Goal: Task Accomplishment & Management: Use online tool/utility

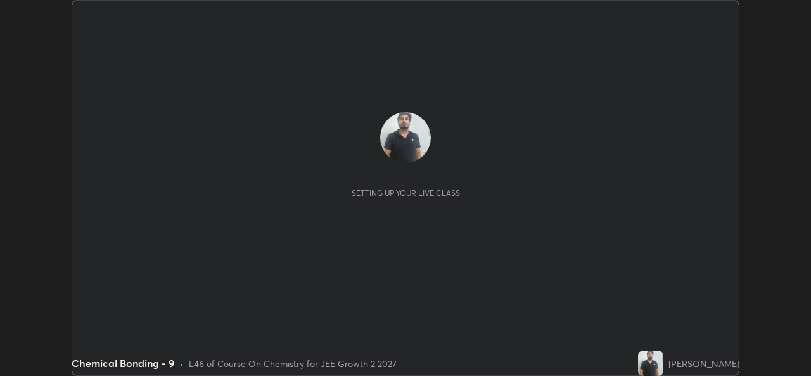
scroll to position [376, 811]
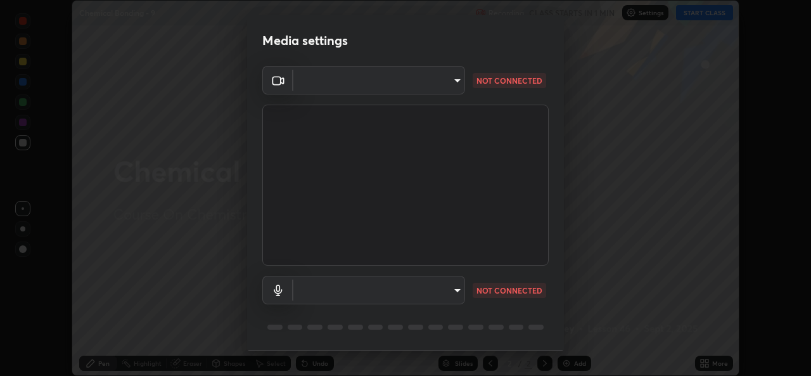
type input "b83fcbaa5aa05f3d9abd7ba45b5566f5f8b9b0dc3c34ab685f1834583bd00222"
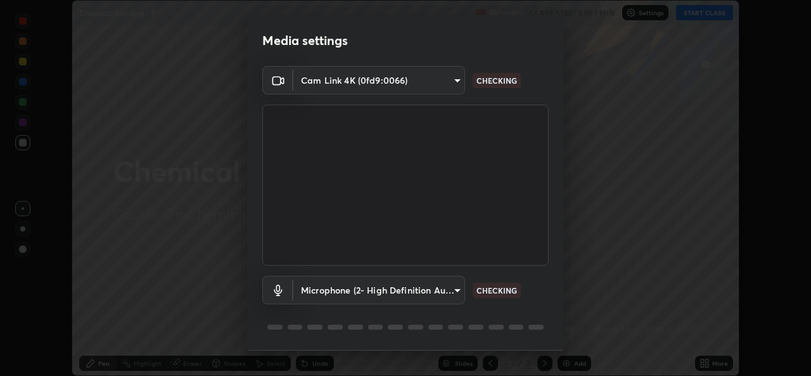
click at [444, 288] on body "Erase all Chemical Bonding - 9 Recording CLASS STARTS IN 1 MIN Settings START C…" at bounding box center [405, 188] width 811 height 376
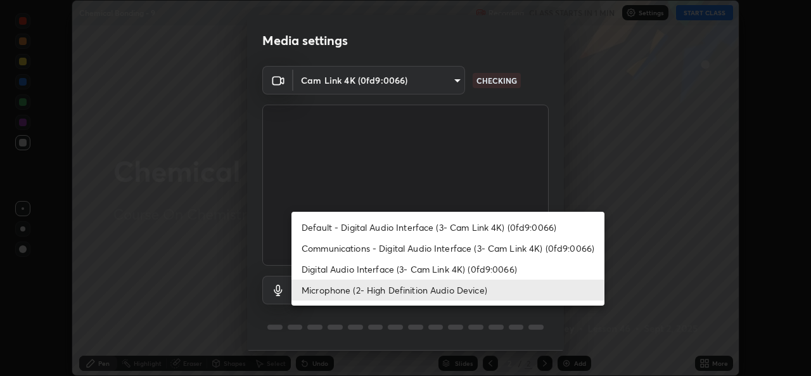
click at [494, 177] on div at bounding box center [405, 188] width 811 height 376
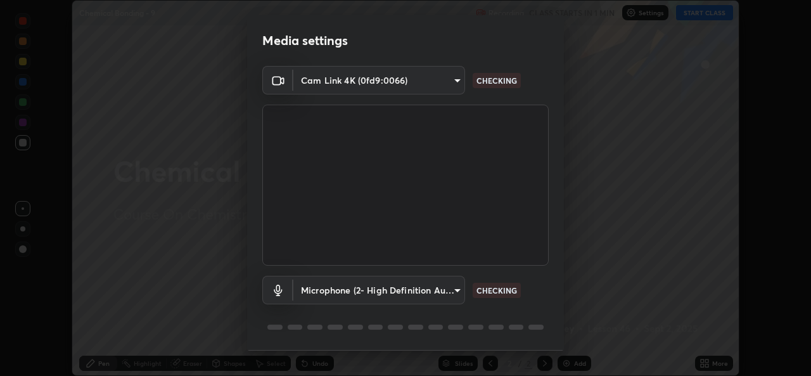
scroll to position [40, 0]
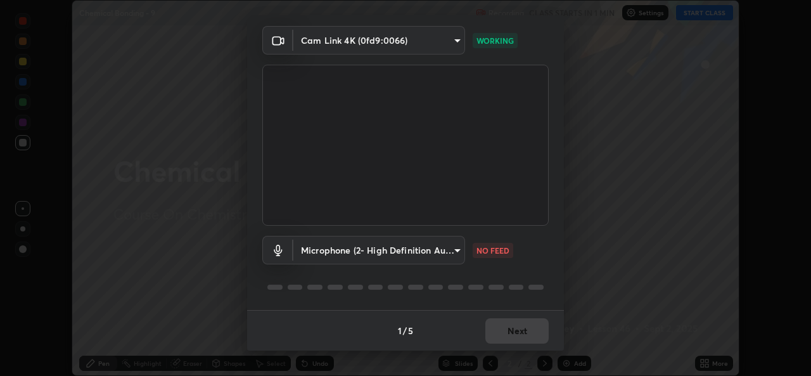
click at [442, 247] on body "Erase all Chemical Bonding - 9 Recording CLASS STARTS IN 1 MIN Settings START C…" at bounding box center [405, 188] width 811 height 376
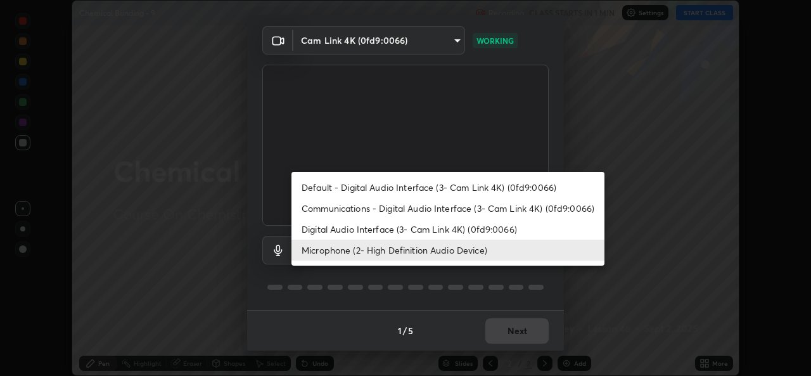
click at [446, 203] on li "Communications - Digital Audio Interface (3- Cam Link 4K) (0fd9:0066)" at bounding box center [448, 208] width 313 height 21
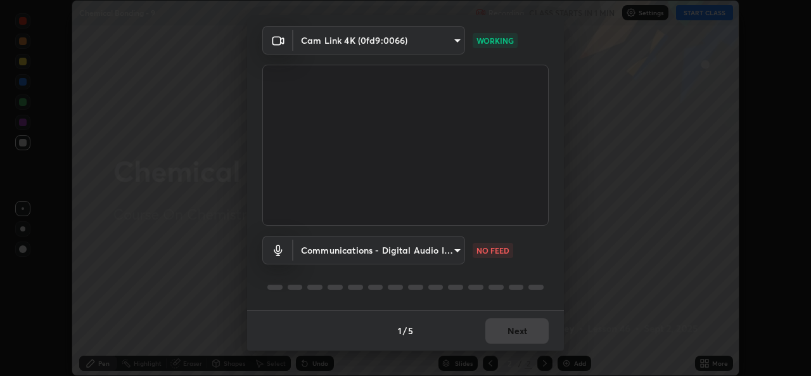
click at [410, 248] on body "Erase all Chemical Bonding - 9 Recording CLASS STARTS IN 1 MIN Settings START C…" at bounding box center [405, 188] width 811 height 376
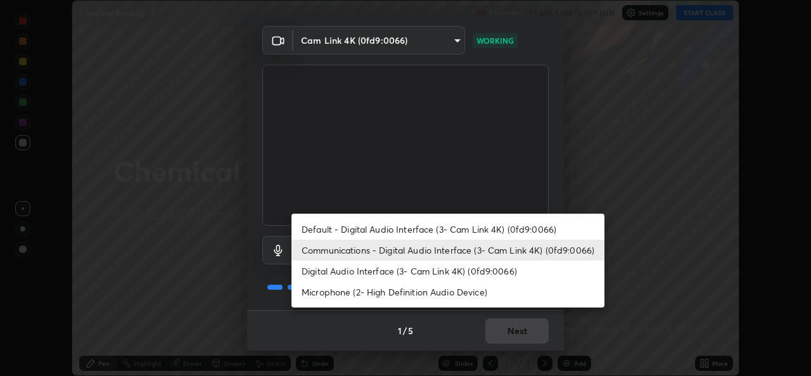
click at [414, 297] on li "Microphone (2- High Definition Audio Device)" at bounding box center [448, 291] width 313 height 21
type input "539d881b07cb98dc2f05a920cbd93df779e06b7cf5a3913fca54a35cce67d67e"
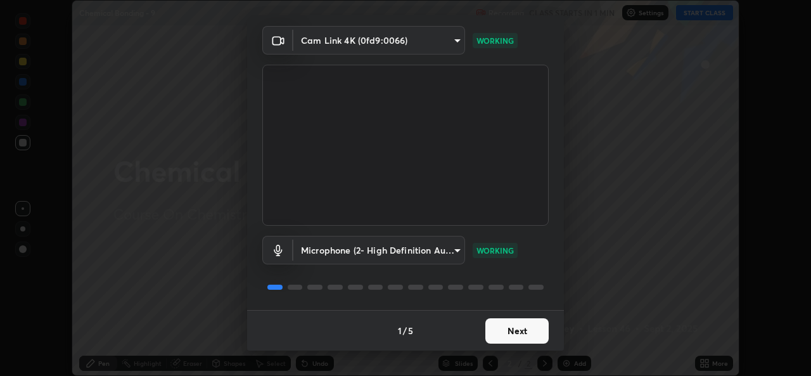
click at [534, 327] on button "Next" at bounding box center [516, 330] width 63 height 25
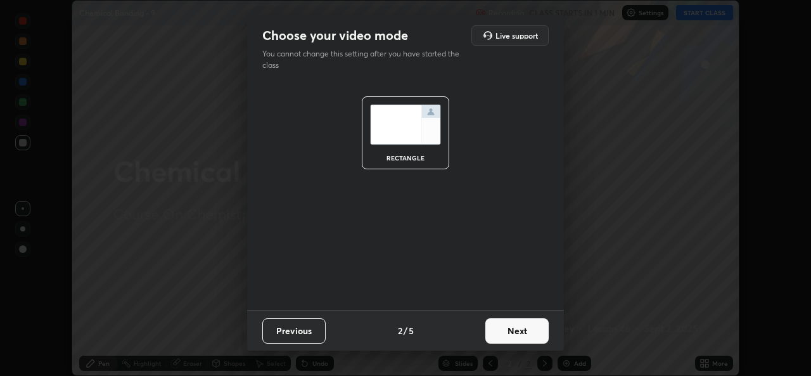
scroll to position [0, 0]
click at [531, 335] on button "Next" at bounding box center [516, 330] width 63 height 25
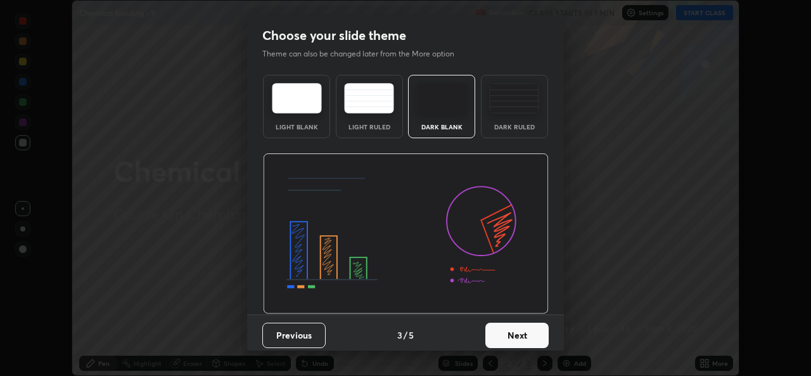
click at [532, 335] on button "Next" at bounding box center [516, 335] width 63 height 25
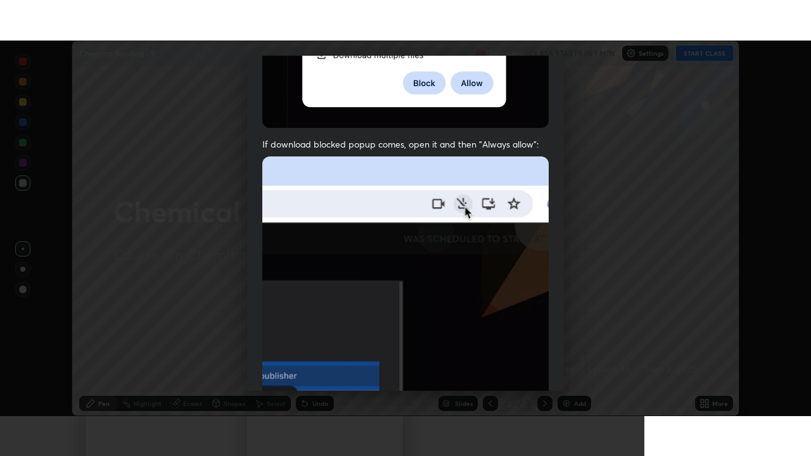
scroll to position [298, 0]
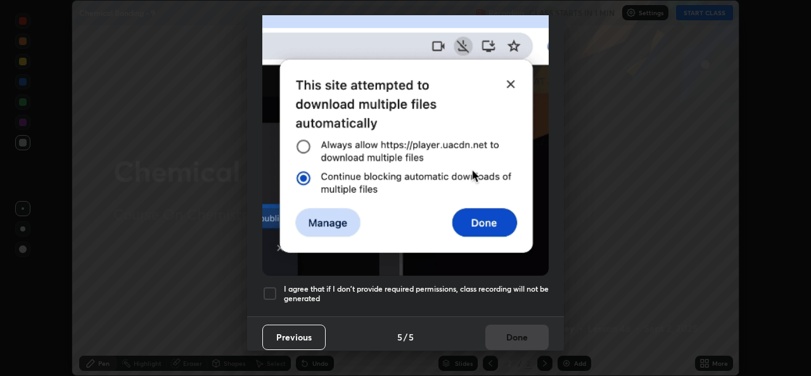
click at [266, 286] on div at bounding box center [269, 293] width 15 height 15
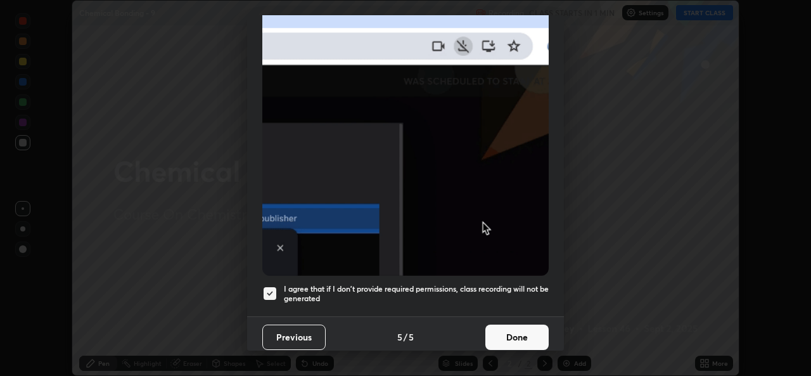
click at [515, 330] on button "Done" at bounding box center [516, 336] width 63 height 25
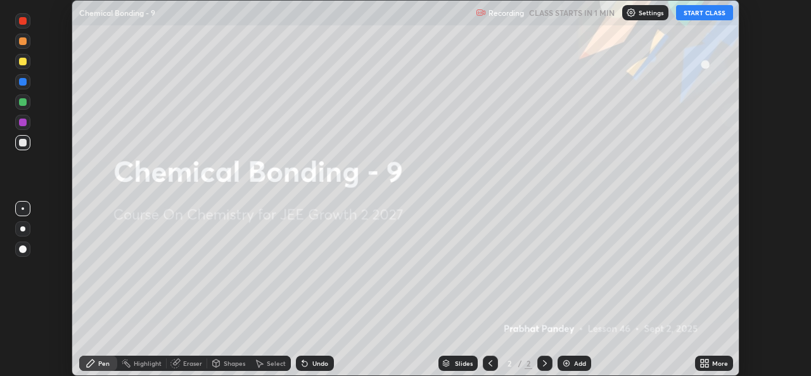
click at [707, 18] on button "START CLASS" at bounding box center [704, 12] width 57 height 15
click at [703, 364] on icon at bounding box center [702, 365] width 3 height 3
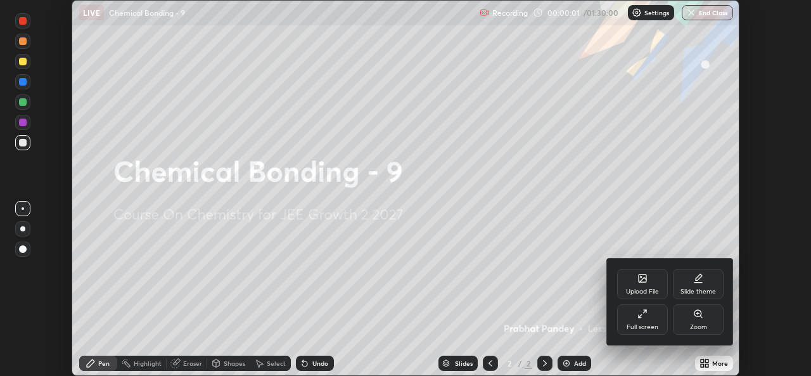
click at [645, 322] on div "Full screen" at bounding box center [642, 319] width 51 height 30
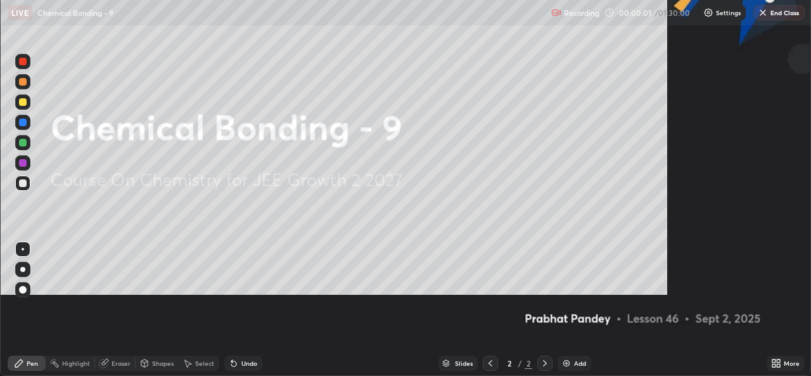
scroll to position [456, 811]
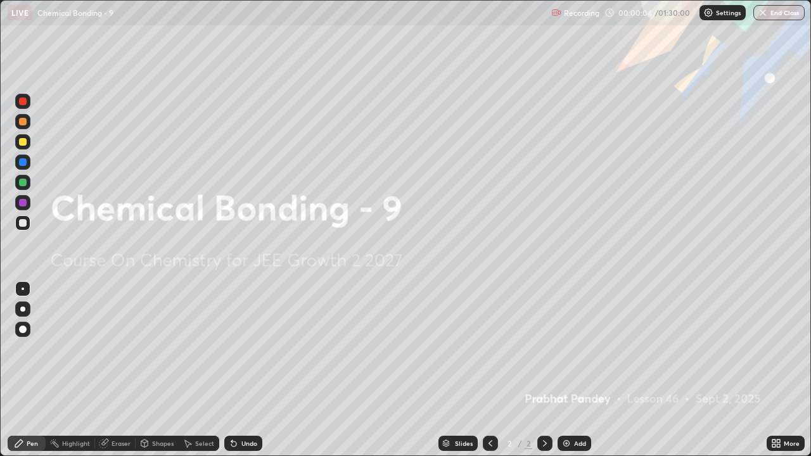
click at [778, 375] on icon at bounding box center [778, 445] width 3 height 3
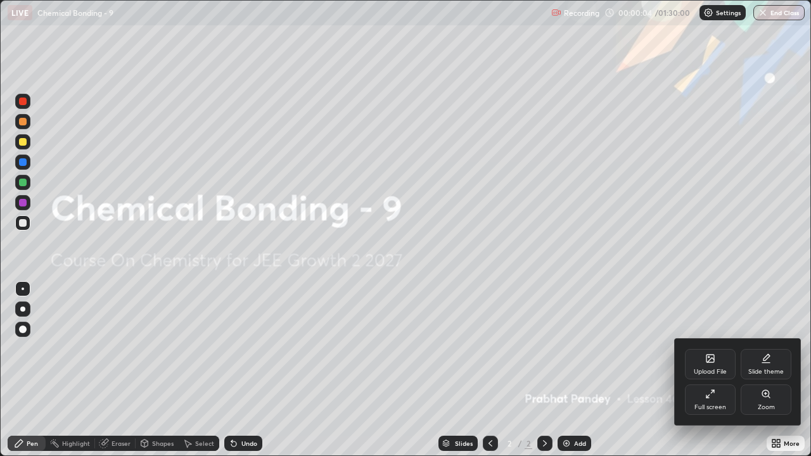
click at [701, 375] on div "Full screen" at bounding box center [710, 400] width 51 height 30
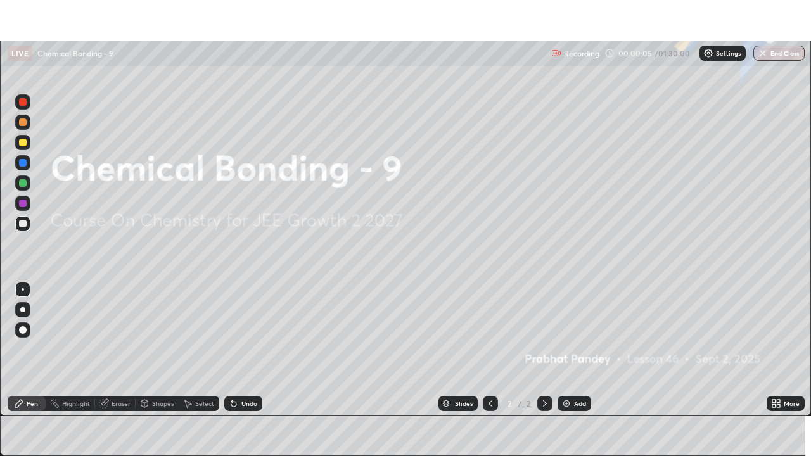
scroll to position [62997, 62561]
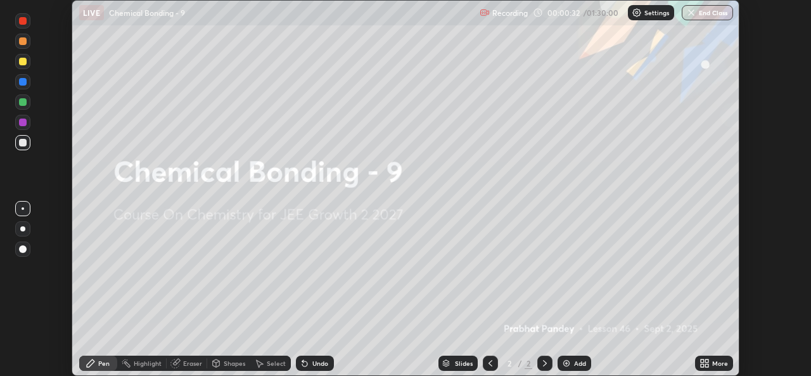
click at [706, 364] on icon at bounding box center [706, 365] width 3 height 3
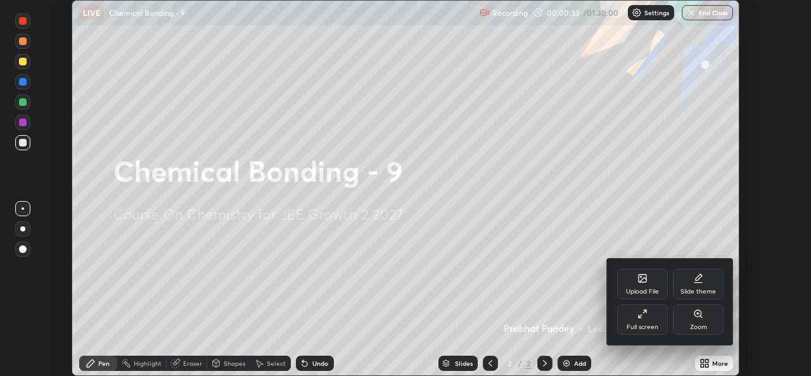
click at [636, 324] on div "Full screen" at bounding box center [643, 327] width 32 height 6
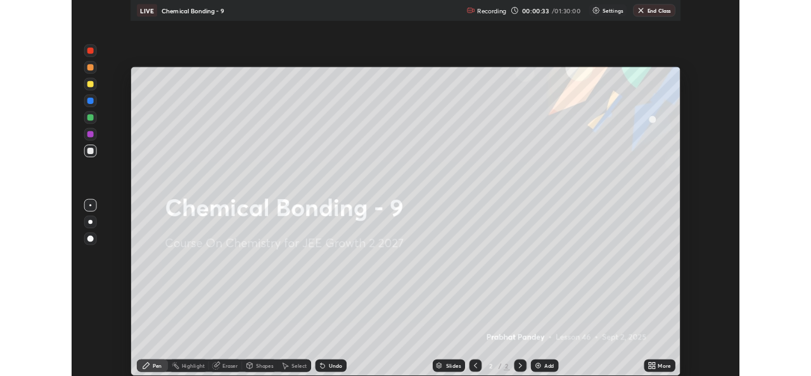
scroll to position [456, 811]
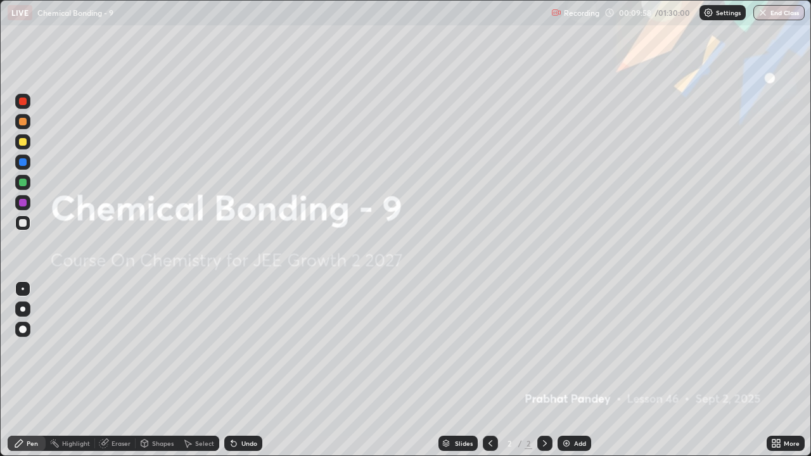
click at [568, 375] on img at bounding box center [566, 444] width 10 height 10
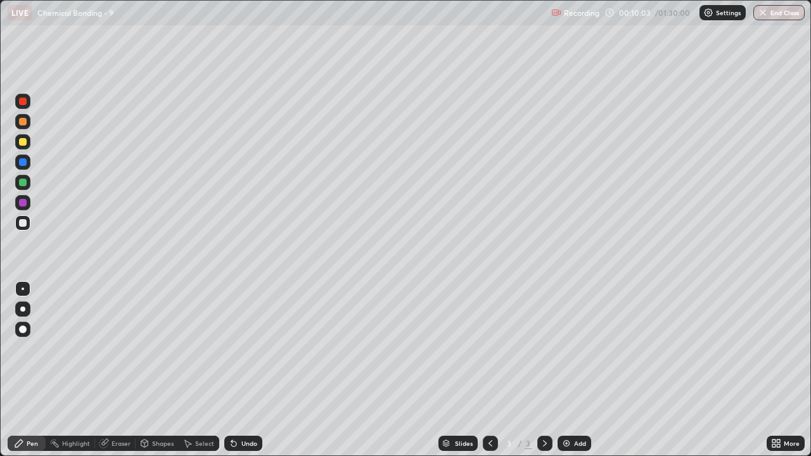
click at [251, 375] on div "Undo" at bounding box center [249, 443] width 16 height 6
click at [237, 375] on div "Undo" at bounding box center [243, 443] width 38 height 15
click at [773, 375] on icon at bounding box center [774, 445] width 3 height 3
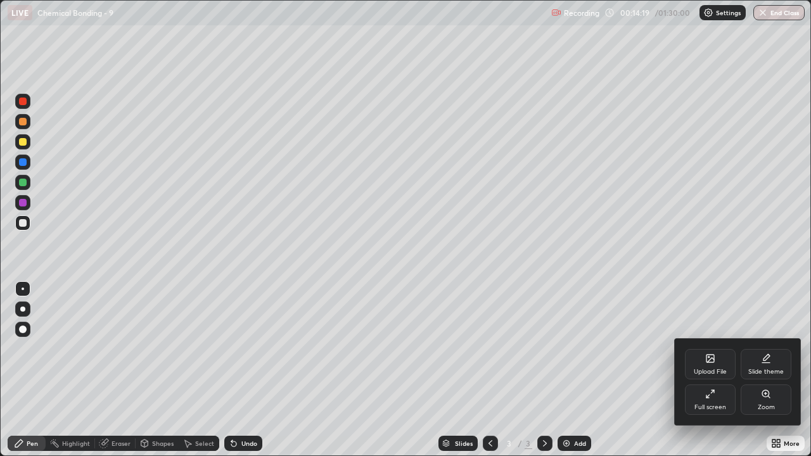
click at [722, 375] on div "Full screen" at bounding box center [711, 407] width 32 height 6
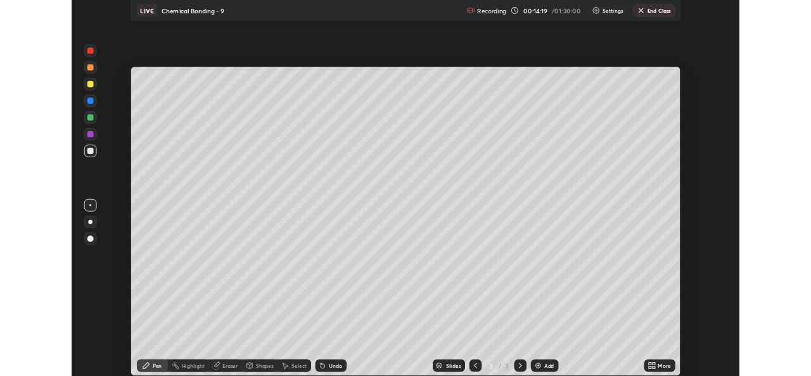
scroll to position [62997, 62561]
